Goal: Find specific page/section: Find specific page/section

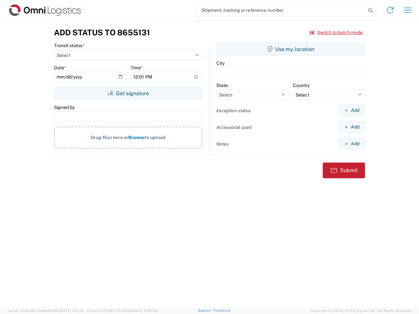
click at [281, 10] on input "search" at bounding box center [281, 10] width 170 height 12
click at [371, 10] on icon at bounding box center [370, 10] width 9 height 9
click at [390, 10] on icon at bounding box center [390, 10] width 10 height 10
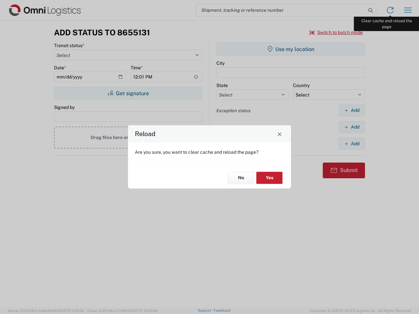
click at [408, 10] on div "Reload Are you sure, you want to clear cache and reload the page? No Yes" at bounding box center [209, 157] width 419 height 314
click at [336, 32] on div "Reload Are you sure, you want to clear cache and reload the page? No Yes" at bounding box center [209, 157] width 419 height 314
click at [128, 93] on div "Reload Are you sure, you want to clear cache and reload the page? No Yes" at bounding box center [209, 157] width 419 height 314
click at [291, 49] on div "Reload Are you sure, you want to clear cache and reload the page? No Yes" at bounding box center [209, 157] width 419 height 314
click at [352, 110] on div "Reload Are you sure, you want to clear cache and reload the page? No Yes" at bounding box center [209, 157] width 419 height 314
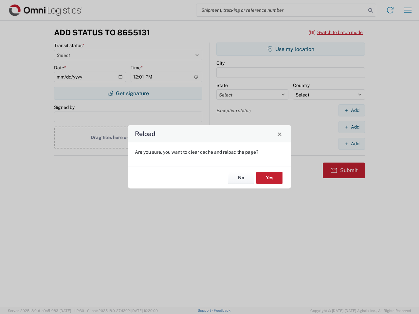
click at [352, 127] on div "Reload Are you sure, you want to clear cache and reload the page? No Yes" at bounding box center [209, 157] width 419 height 314
click at [352, 144] on div "Reload Are you sure, you want to clear cache and reload the page? No Yes" at bounding box center [209, 157] width 419 height 314
